Goal: Register for event/course

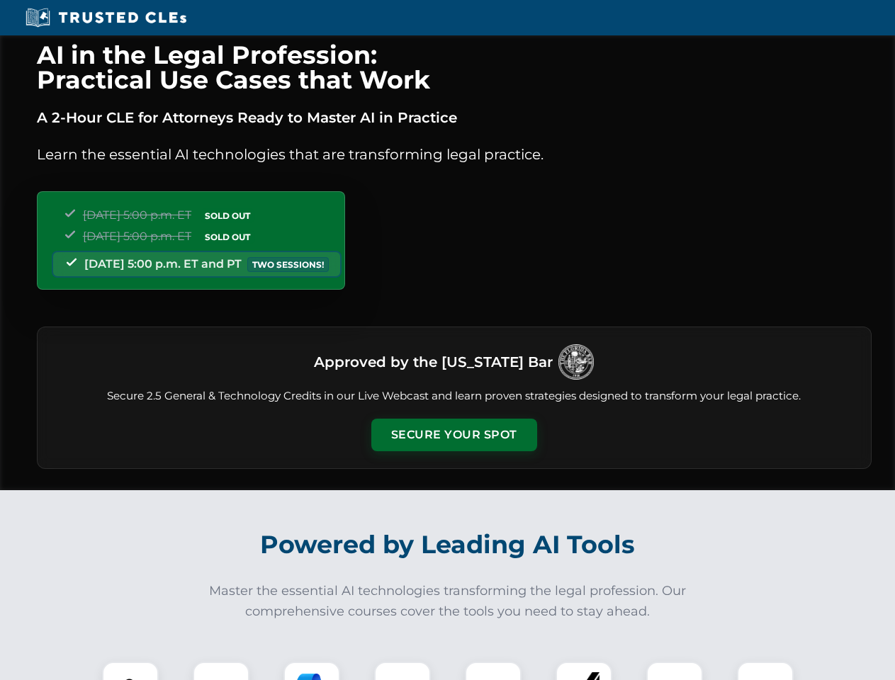
click at [454, 435] on button "Secure Your Spot" at bounding box center [454, 435] width 166 height 33
click at [130, 671] on img at bounding box center [130, 690] width 41 height 41
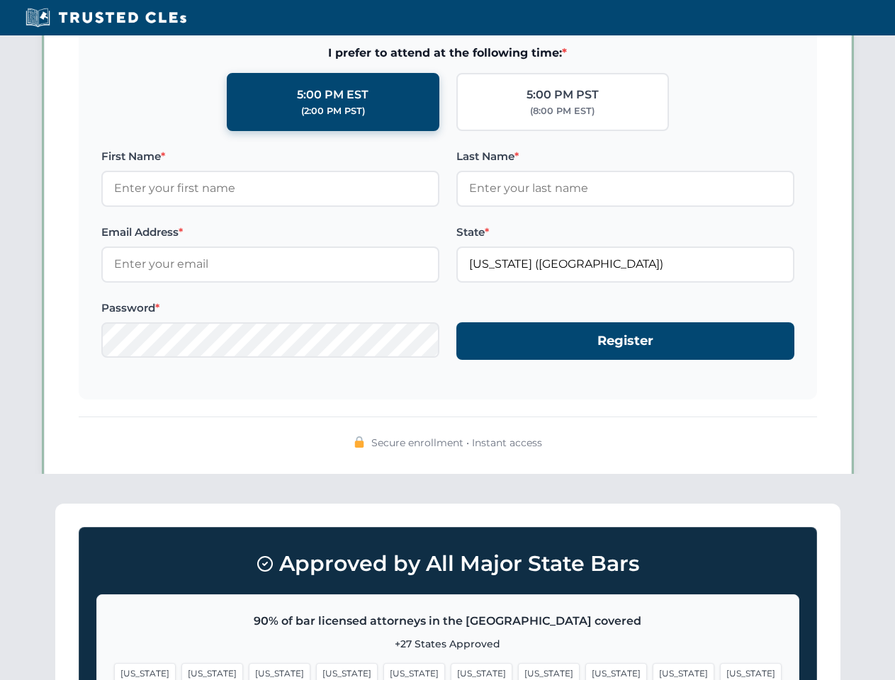
click at [518, 671] on span "[US_STATE]" at bounding box center [549, 673] width 62 height 21
click at [653, 671] on span "[US_STATE]" at bounding box center [684, 673] width 62 height 21
